Goal: Find specific page/section: Locate a particular part of the current website

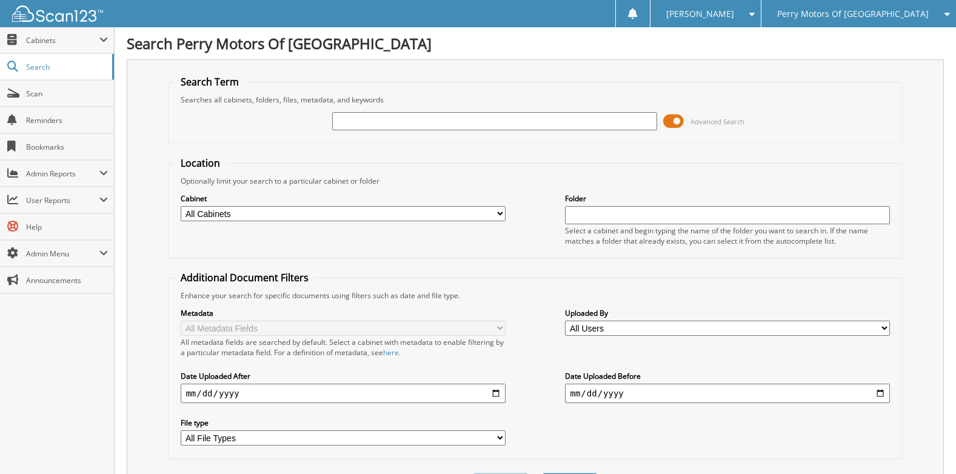
drag, startPoint x: 358, startPoint y: 132, endPoint x: 359, endPoint y: 115, distance: 17.6
paste input "[US_VEHICLE_IDENTIFICATION_NUMBER]"
type input "[US_VEHICLE_IDENTIFICATION_NUMBER]"
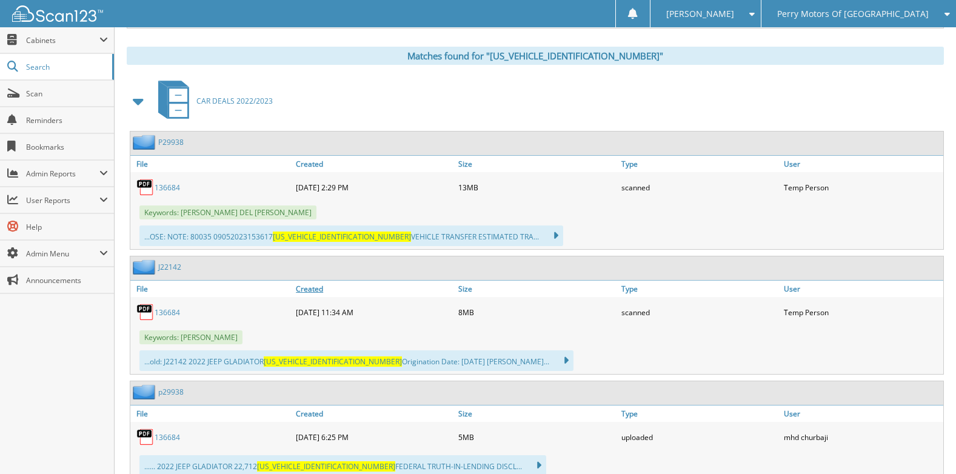
scroll to position [546, 0]
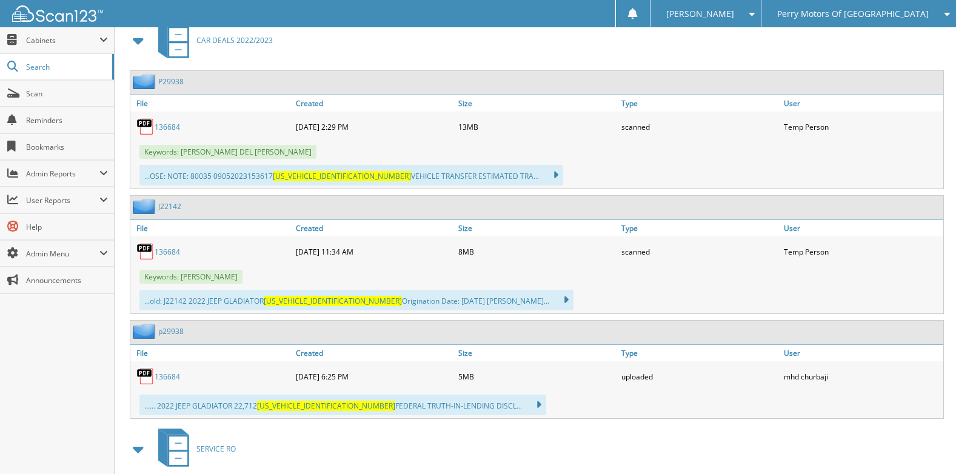
click at [167, 252] on link "136684" at bounding box center [167, 252] width 25 height 10
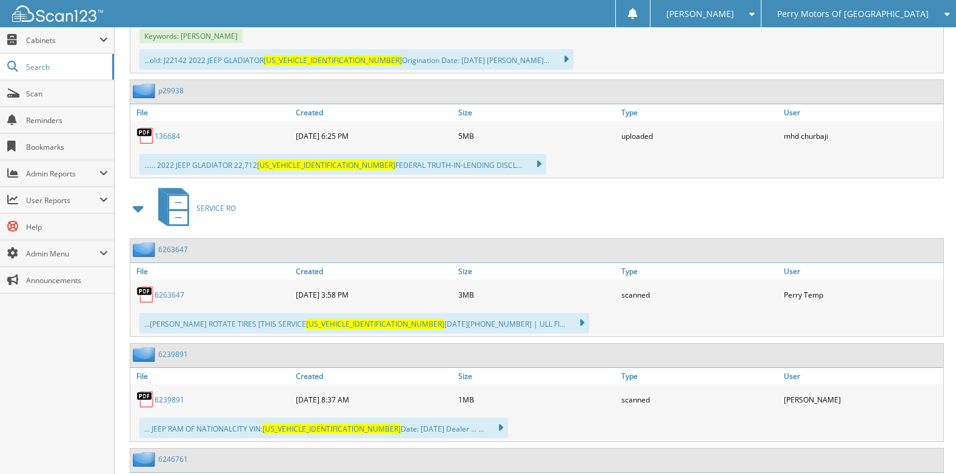
scroll to position [788, 0]
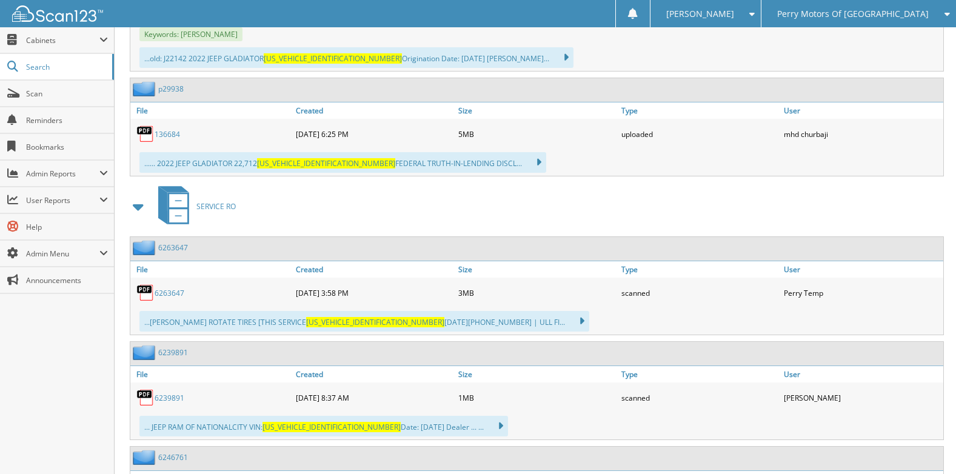
click at [170, 91] on link "p29938" at bounding box center [170, 89] width 25 height 10
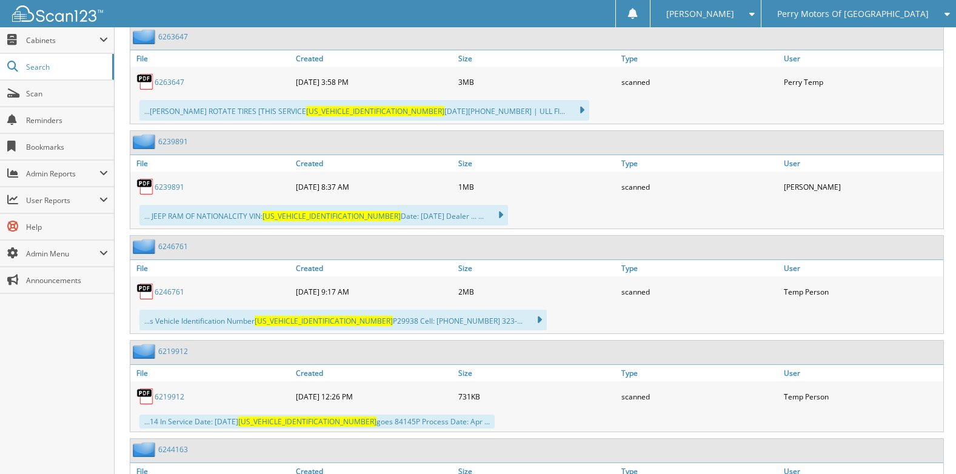
scroll to position [1031, 0]
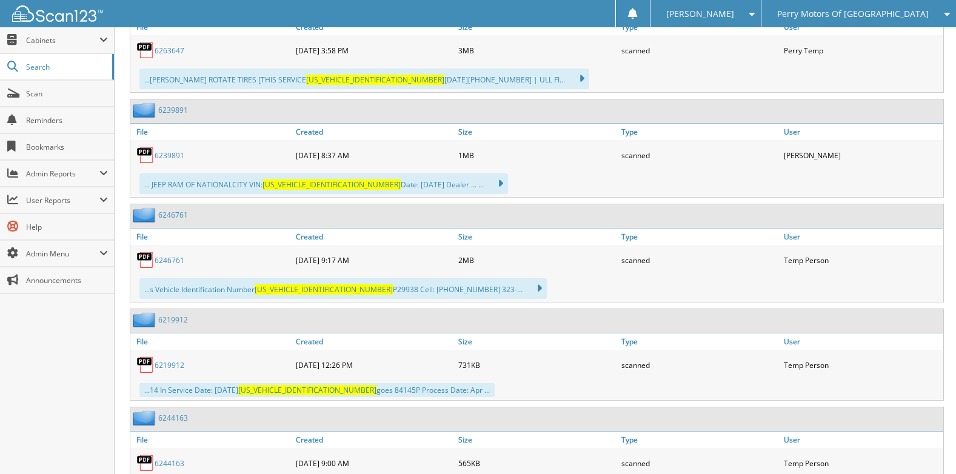
click at [172, 52] on link "6263647" at bounding box center [170, 50] width 30 height 10
click at [176, 155] on link "6239891" at bounding box center [170, 155] width 30 height 10
click at [167, 261] on link "6246761" at bounding box center [170, 260] width 30 height 10
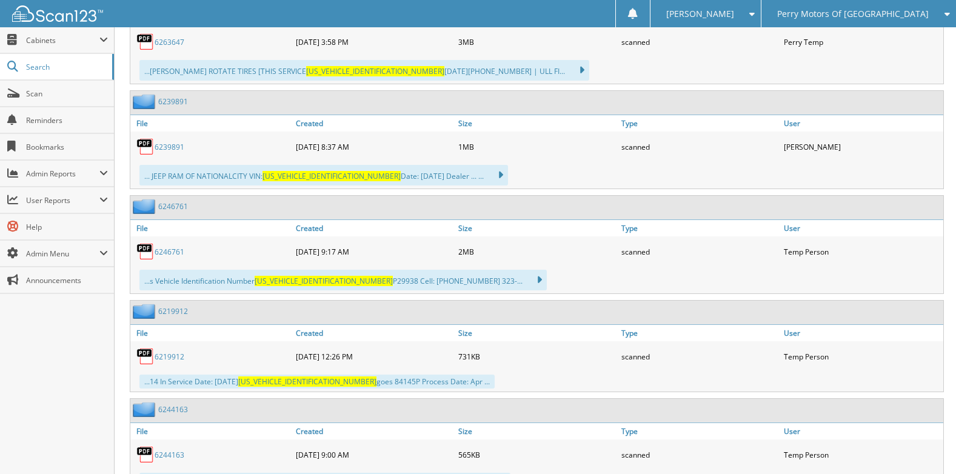
scroll to position [1092, 0]
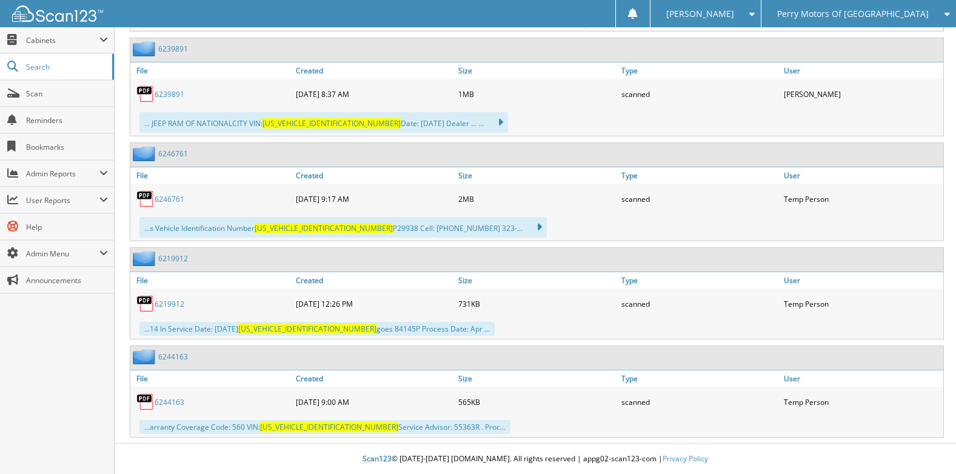
click at [173, 303] on link "6219912" at bounding box center [170, 304] width 30 height 10
click at [176, 401] on link "6244163" at bounding box center [170, 402] width 30 height 10
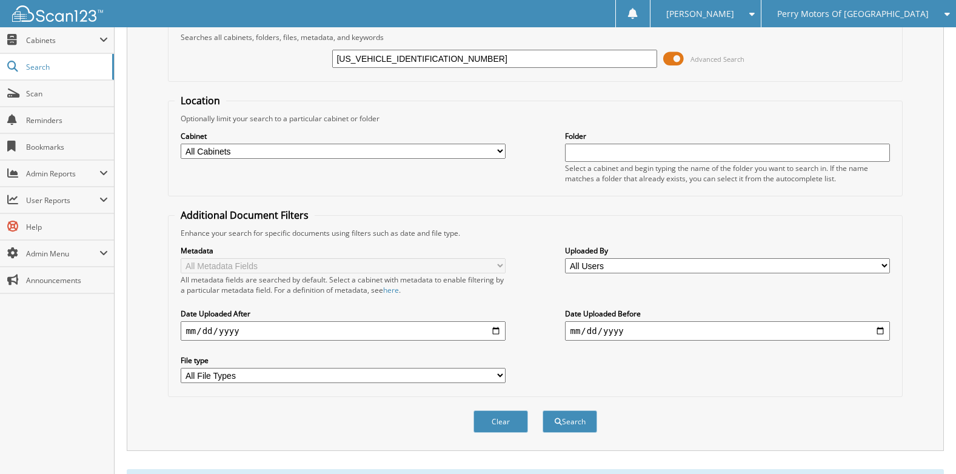
scroll to position [62, 0]
click at [64, 97] on span "Scan" at bounding box center [67, 94] width 82 height 10
